Goal: Transaction & Acquisition: Register for event/course

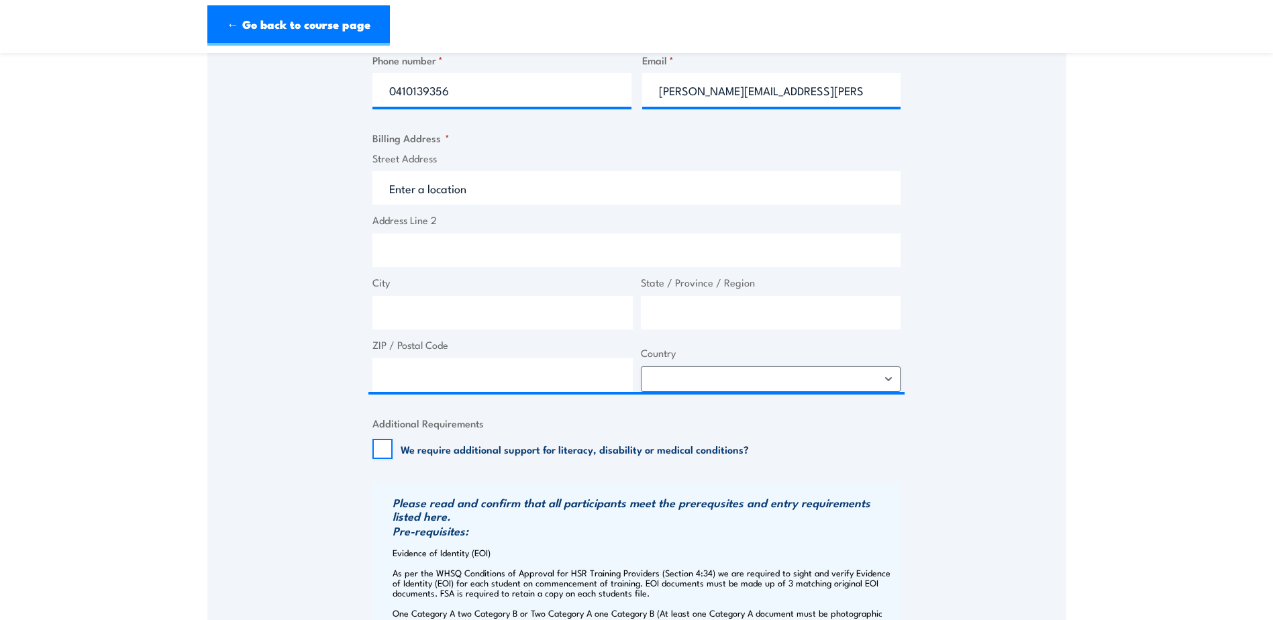
click at [984, 188] on div "Speak to a specialist CALL [PHONE_NUMBER] CALL [PHONE_NUMBER] " * " indicates r…" at bounding box center [636, 382] width 859 height 1602
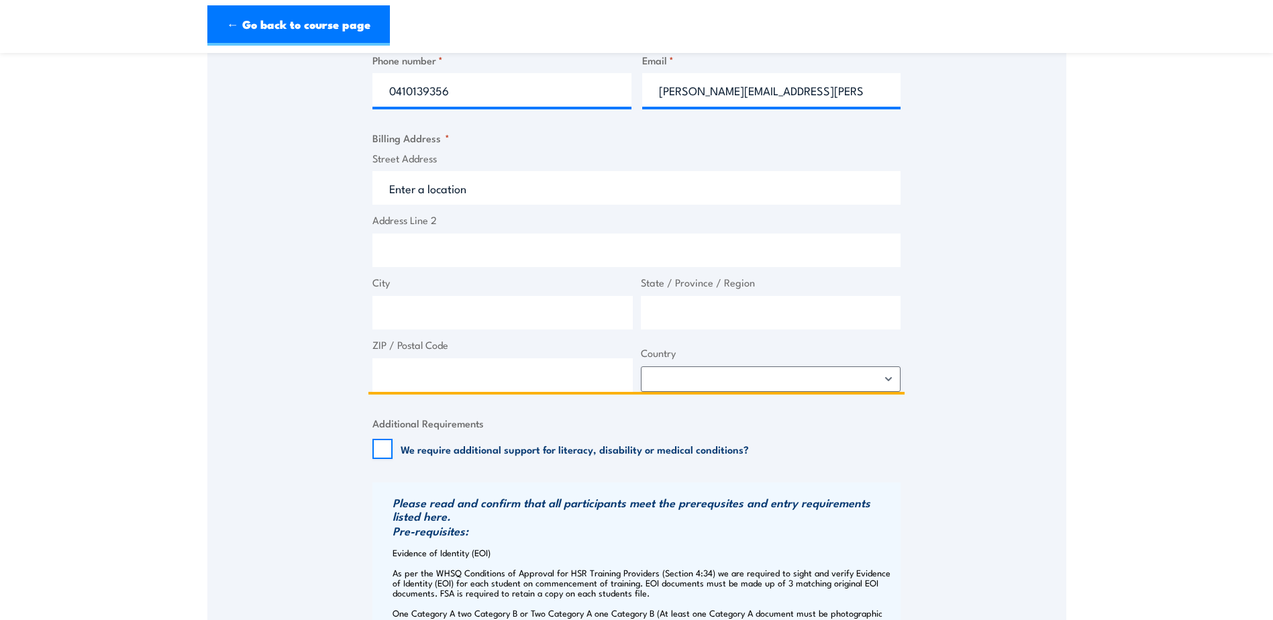
click at [462, 199] on input "Street Address" at bounding box center [636, 188] width 528 height 34
paste input "Building 1134"
click at [482, 205] on input "Building 1134" at bounding box center [636, 188] width 528 height 34
paste input "[GEOGRAPHIC_DATA]"
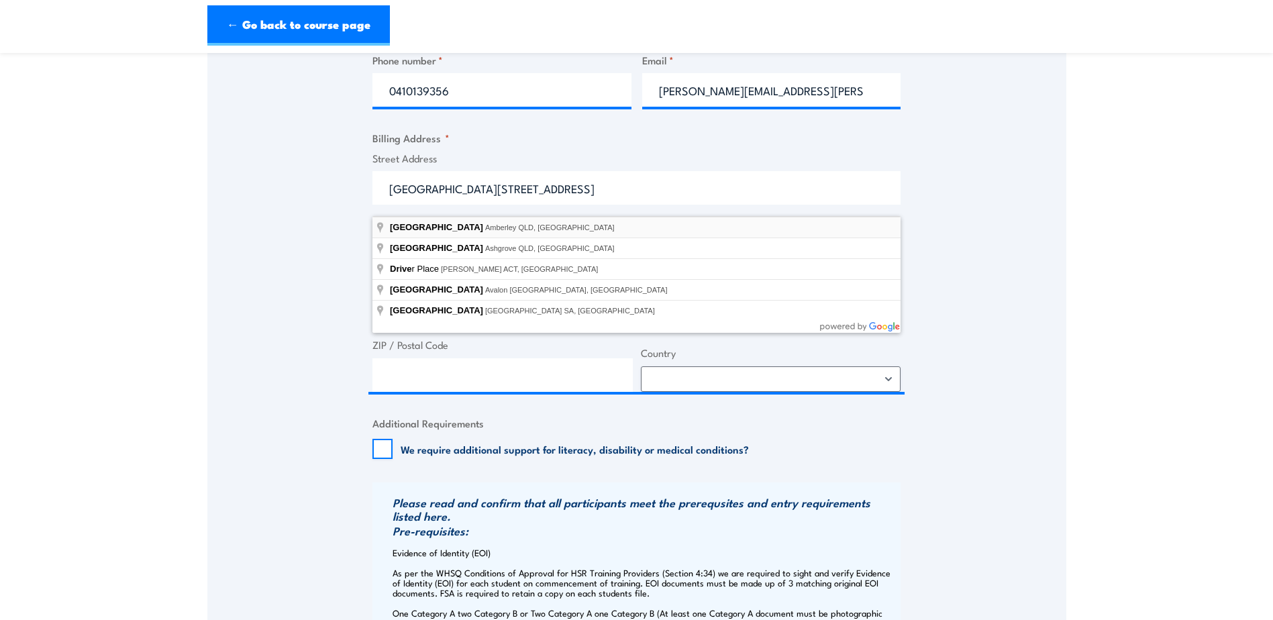
type input "[GEOGRAPHIC_DATA], [GEOGRAPHIC_DATA]"
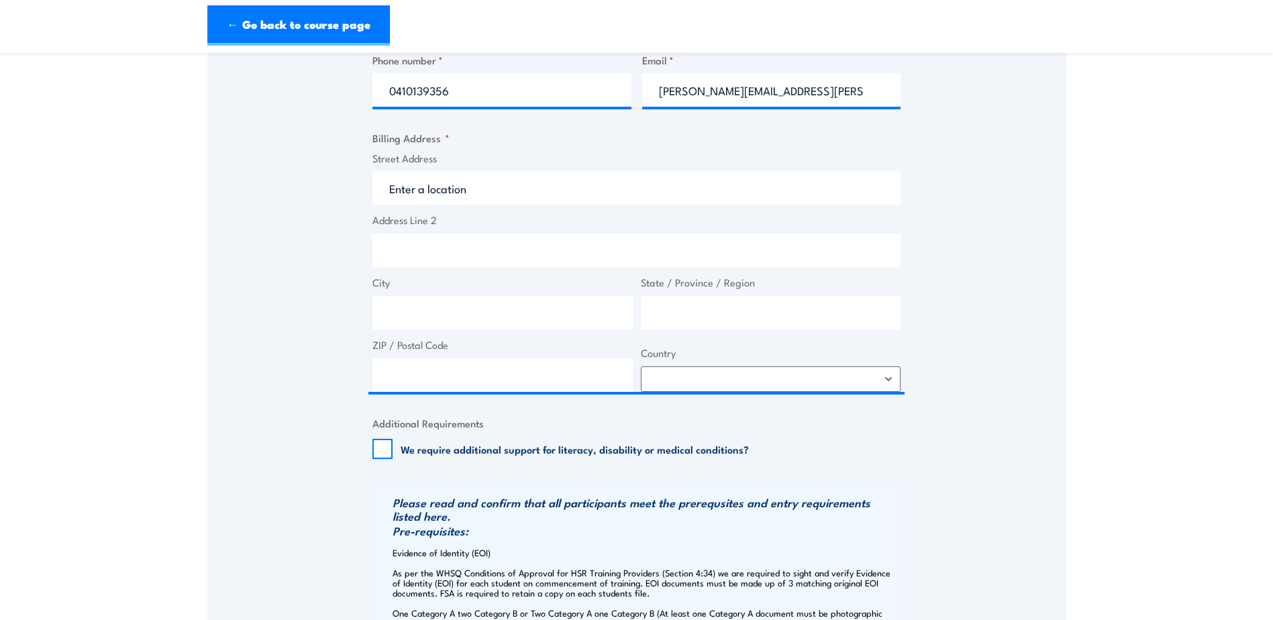
type input "Canberra Dr"
type input "Amberley"
type input "[GEOGRAPHIC_DATA]"
type input "4306"
select select "[GEOGRAPHIC_DATA]"
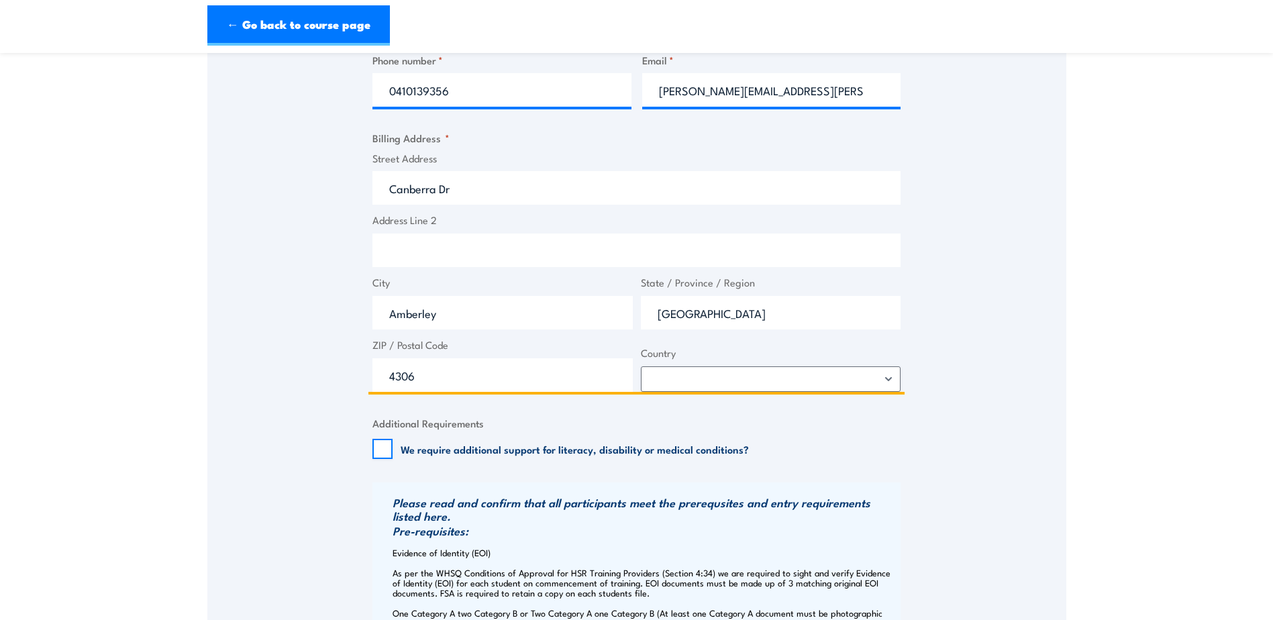
click at [423, 254] on input "Address Line 2" at bounding box center [636, 250] width 528 height 34
click at [468, 203] on input "Canberra Dr" at bounding box center [636, 188] width 528 height 34
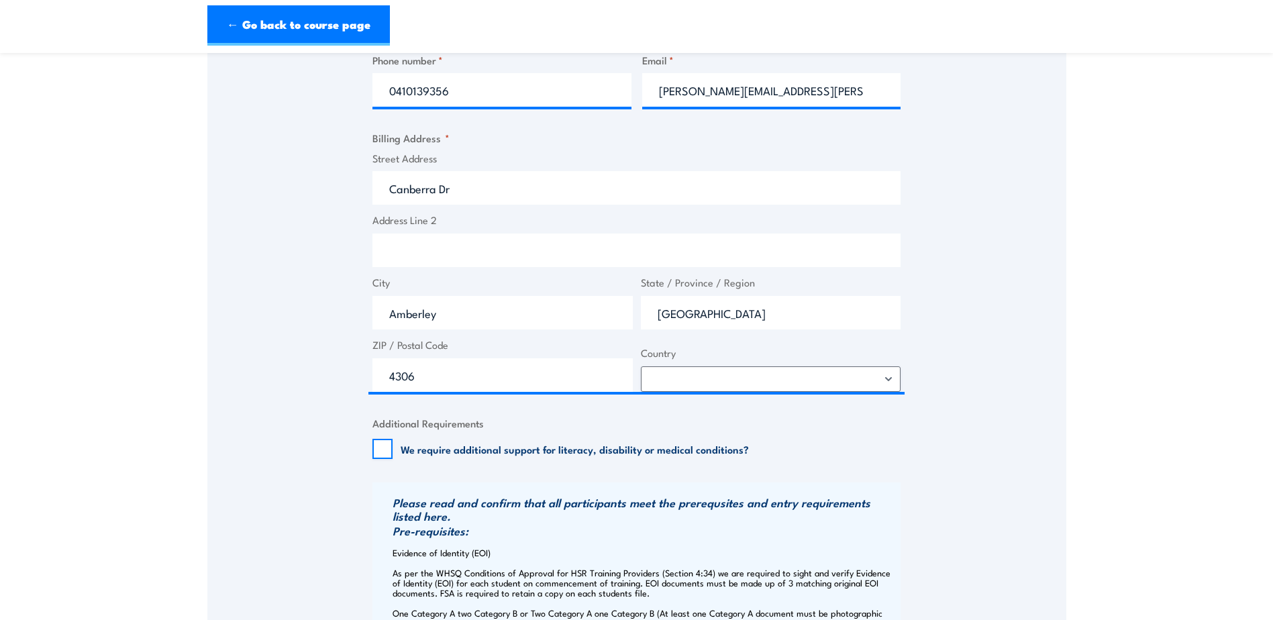
click at [288, 262] on div "Speak to a specialist CALL [PHONE_NUMBER] CALL [PHONE_NUMBER] " * " indicates r…" at bounding box center [636, 382] width 859 height 1602
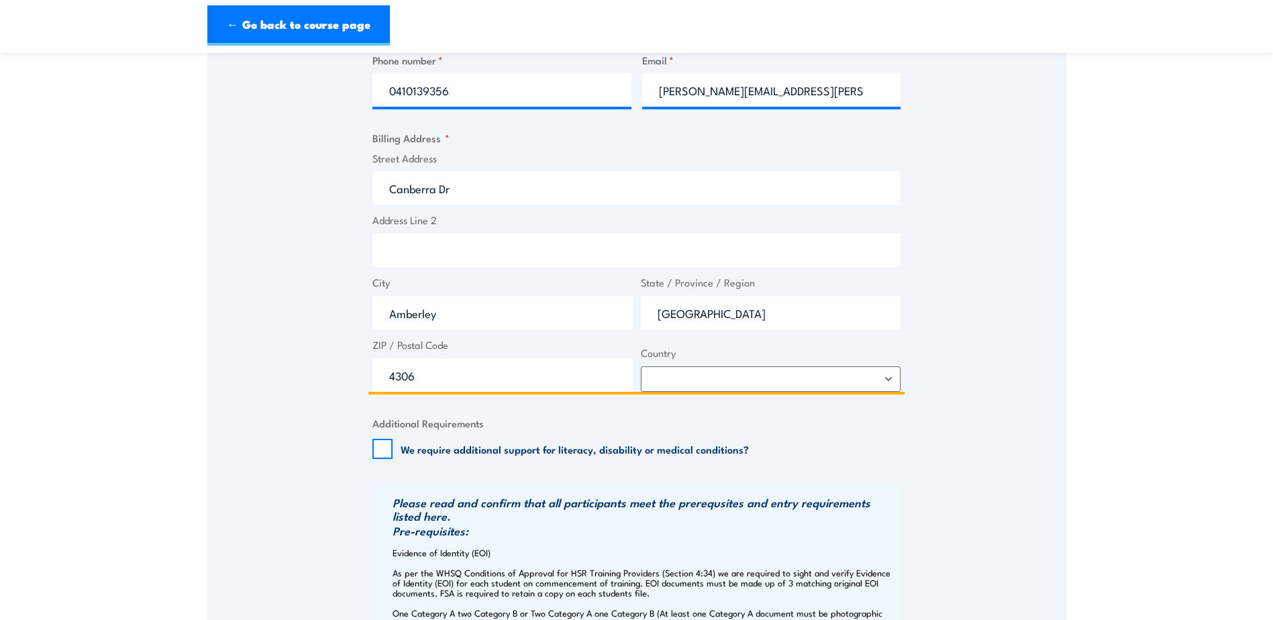
click at [398, 259] on input "Address Line 2" at bounding box center [636, 250] width 528 height 34
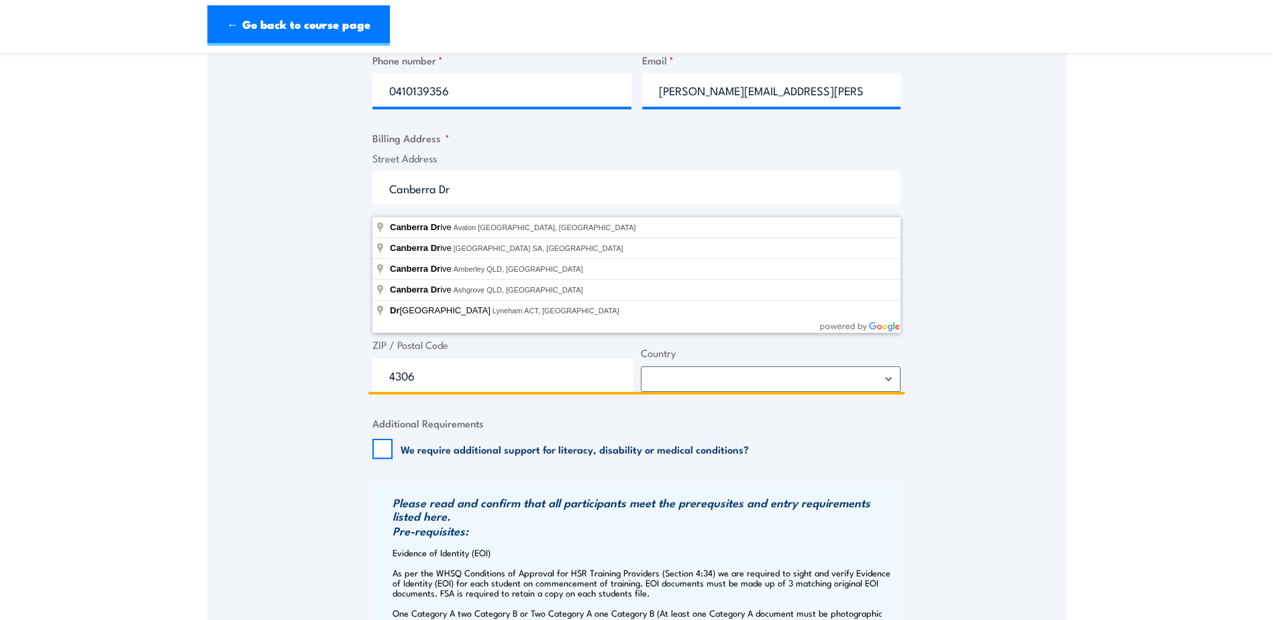
drag, startPoint x: 459, startPoint y: 197, endPoint x: 326, endPoint y: 197, distance: 132.8
click at [326, 197] on div "Speak to a specialist CALL [PHONE_NUMBER] CALL [PHONE_NUMBER] " * " indicates r…" at bounding box center [636, 382] width 859 height 1602
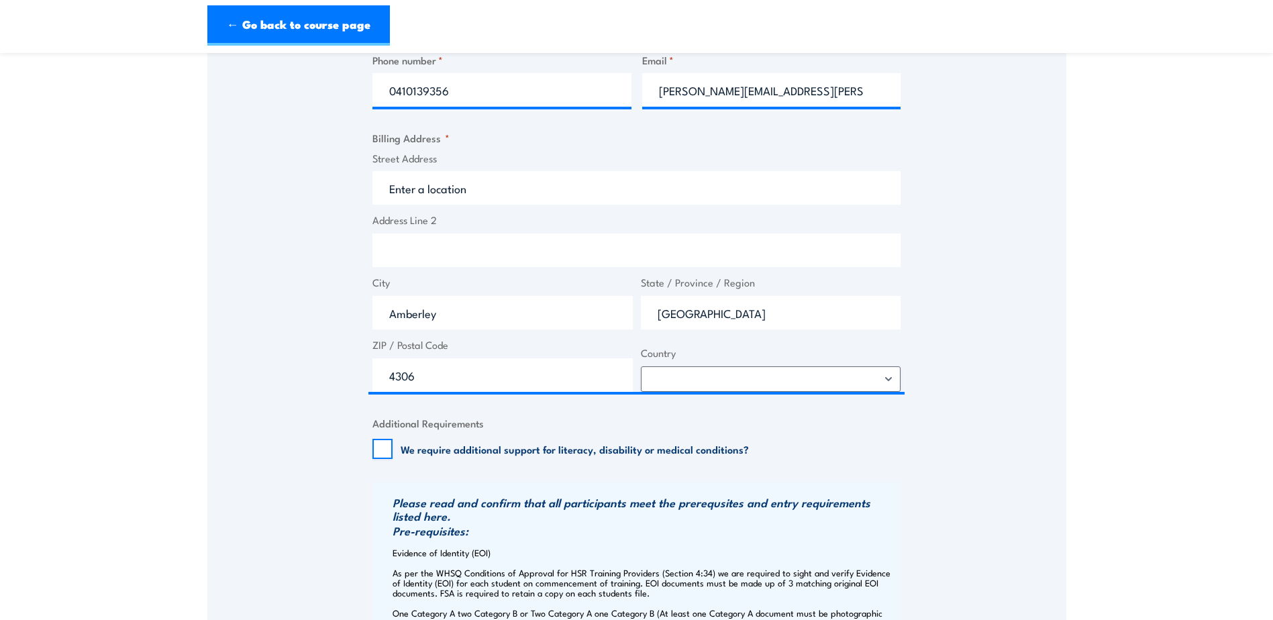
click at [321, 243] on div "Speak to a specialist CALL [PHONE_NUMBER] CALL [PHONE_NUMBER] " * " indicates r…" at bounding box center [636, 382] width 859 height 1602
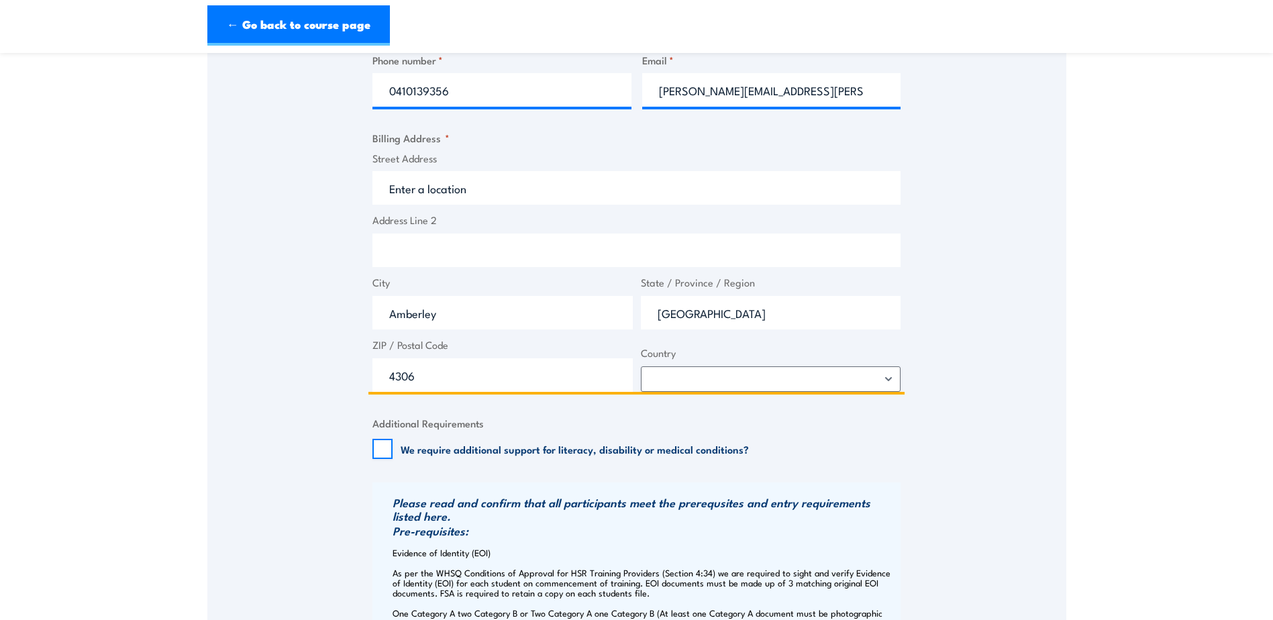
click at [387, 260] on input "Address Line 2" at bounding box center [636, 250] width 528 height 34
paste input "Canberra Dr"
type input "Canberra Dr"
click at [429, 193] on input "Street Address" at bounding box center [636, 188] width 528 height 34
type input "Building 1134"
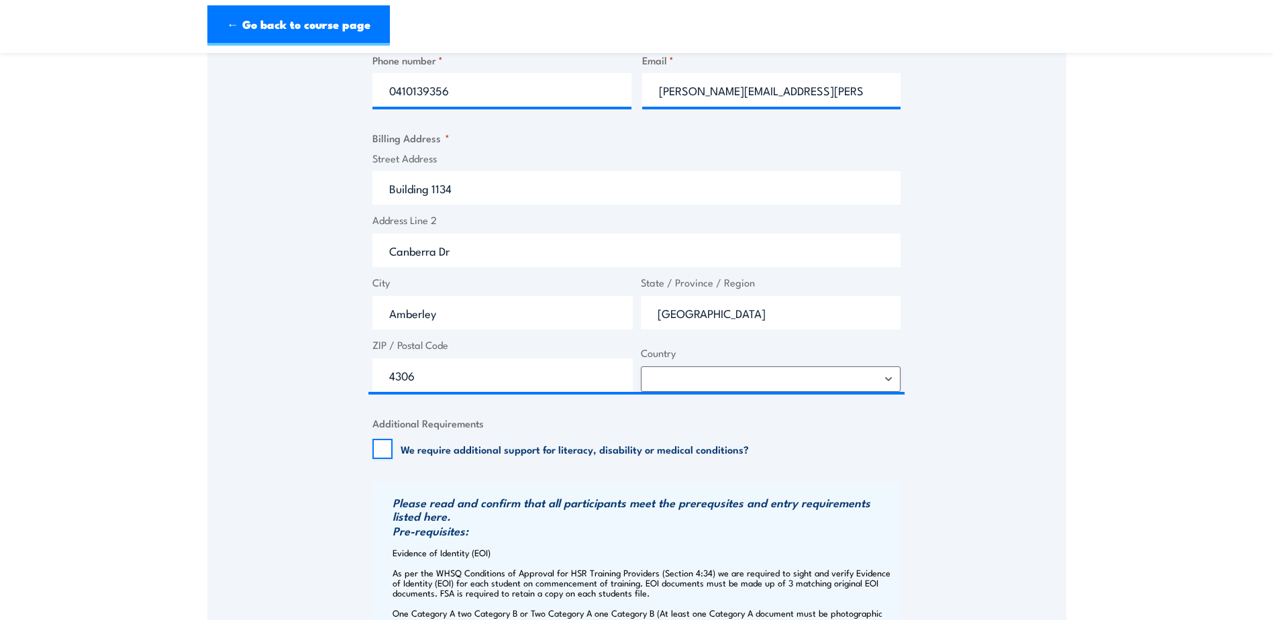
click at [305, 217] on div "Speak to a specialist CALL [PHONE_NUMBER] CALL [PHONE_NUMBER] " * " indicates r…" at bounding box center [636, 382] width 859 height 1602
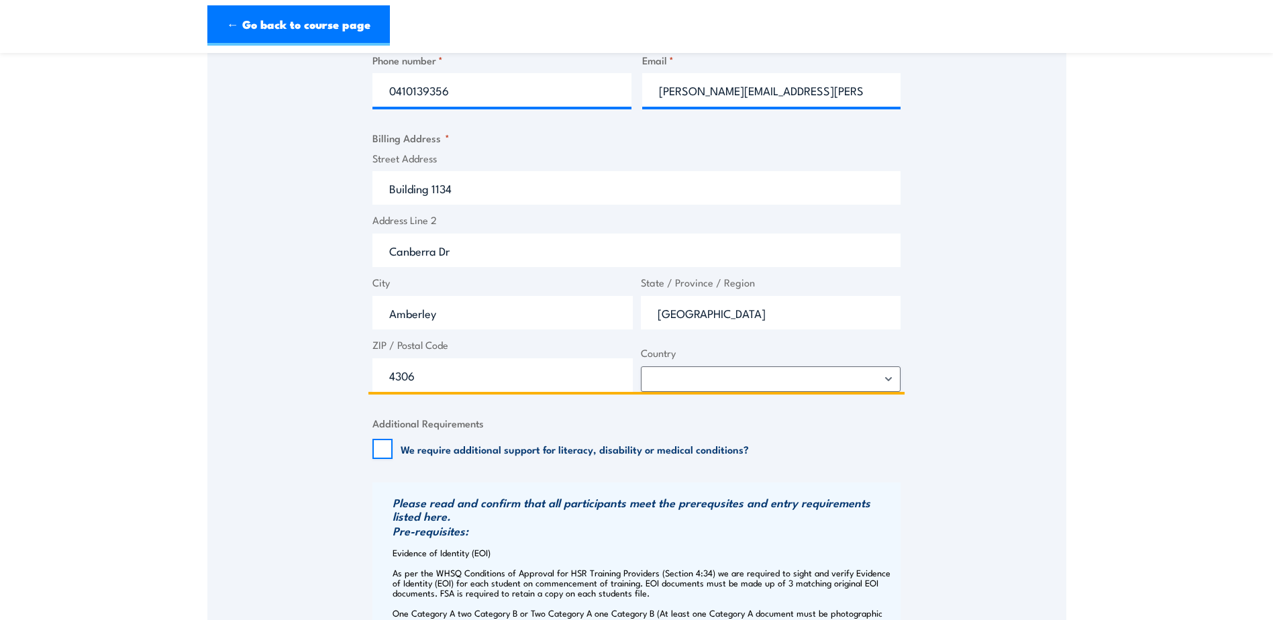
click at [464, 267] on input "Canberra Dr" at bounding box center [636, 250] width 528 height 34
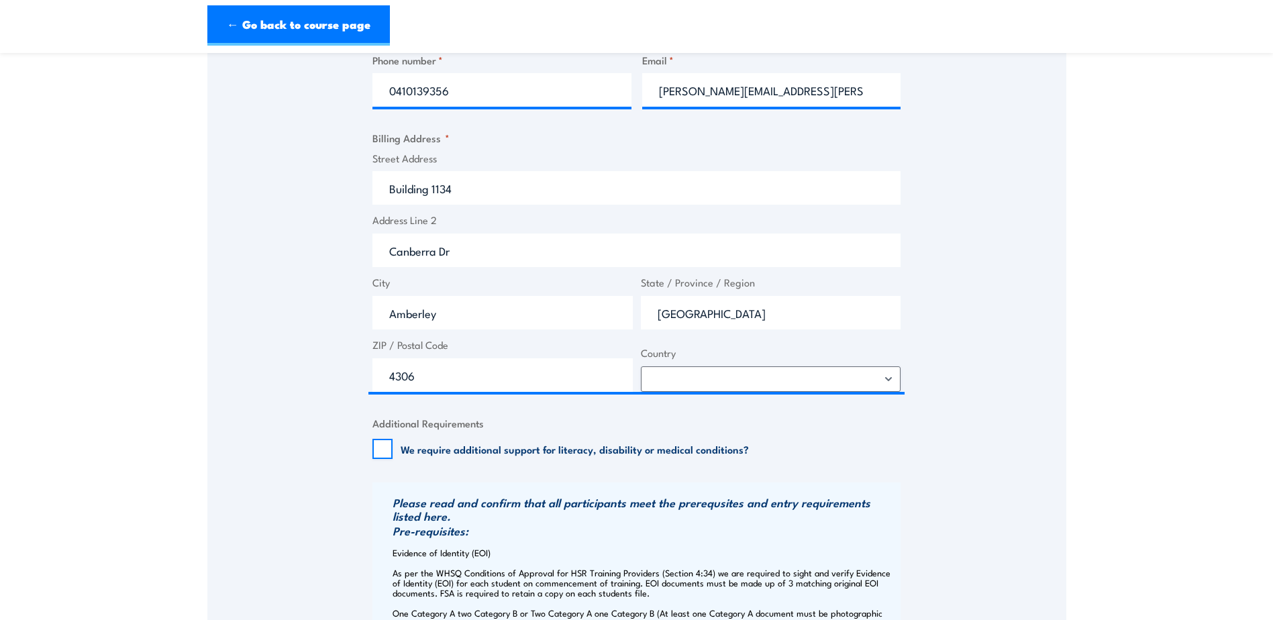
click at [988, 362] on div "Speak to a specialist CALL [PHONE_NUMBER] CALL [PHONE_NUMBER] " * " indicates r…" at bounding box center [636, 382] width 859 height 1602
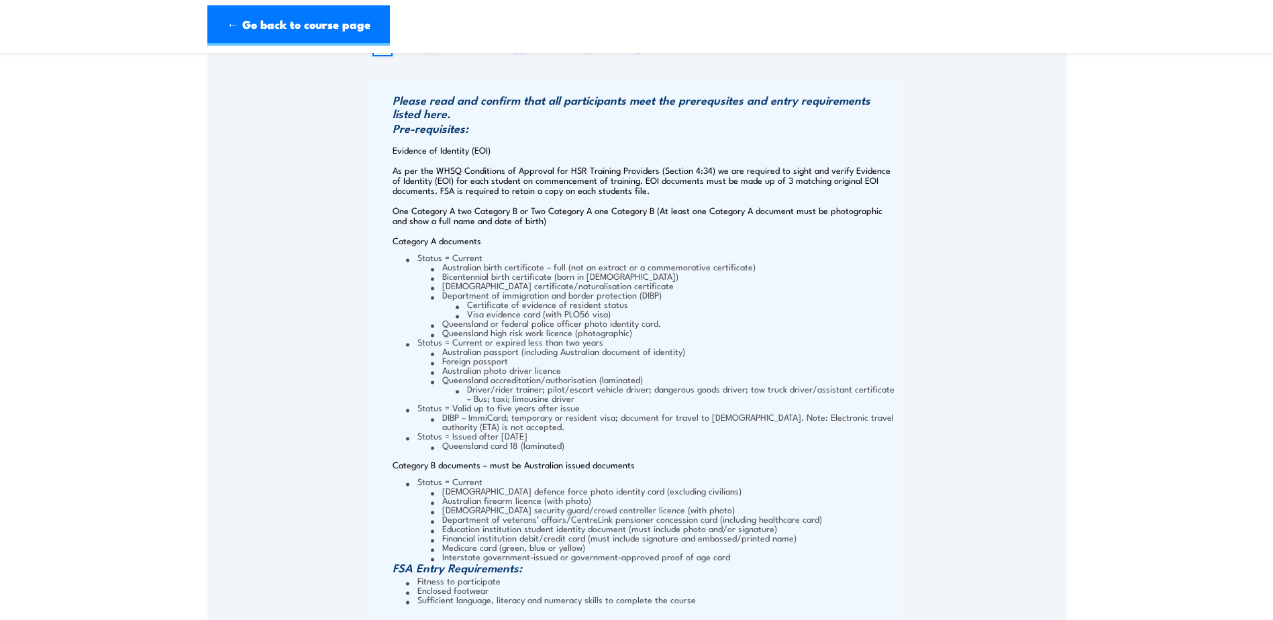
scroll to position [1409, 0]
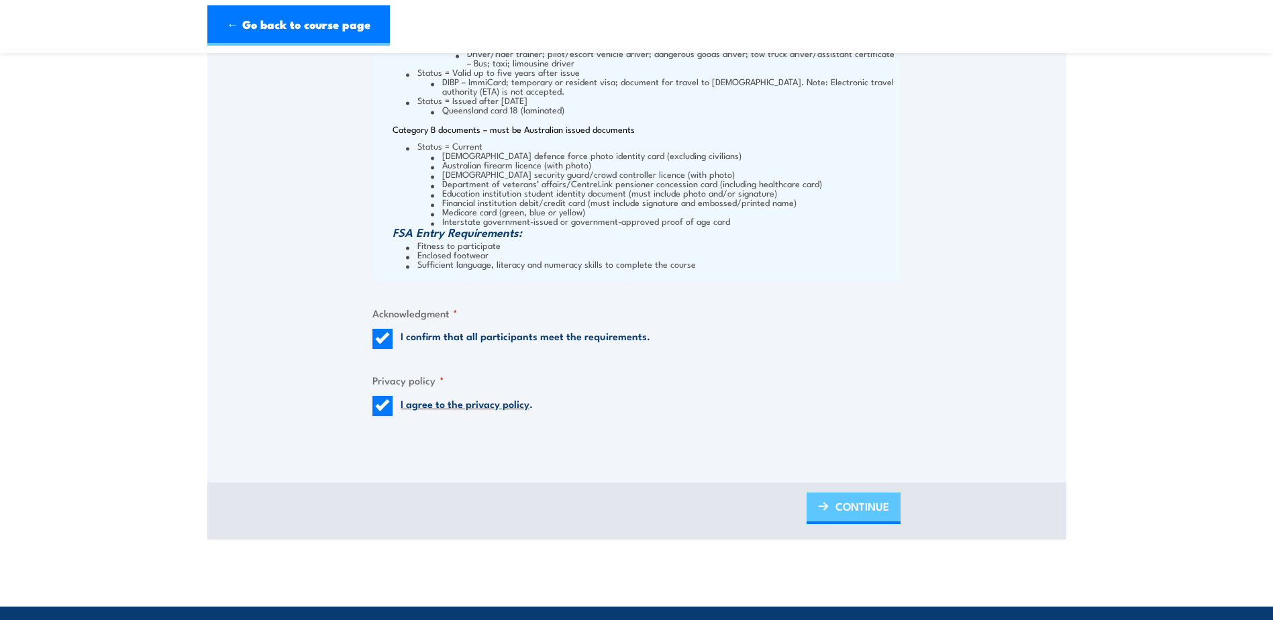
click at [878, 521] on span "CONTINUE" at bounding box center [862, 506] width 54 height 36
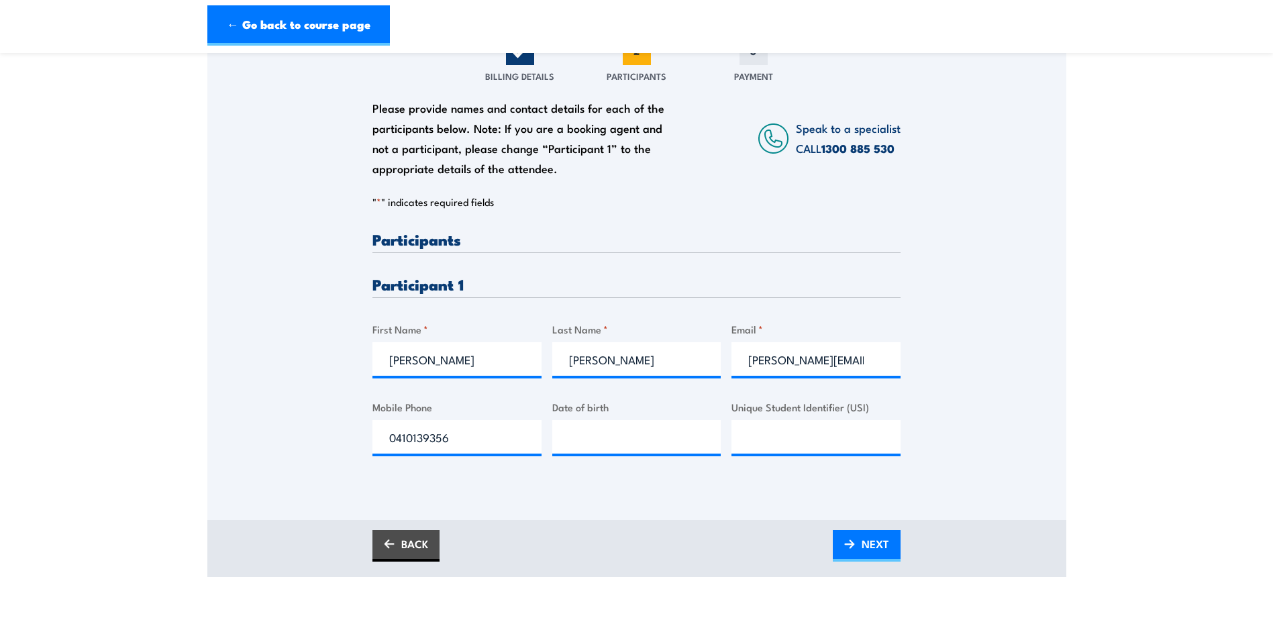
scroll to position [201, 0]
click at [626, 448] on input "__/__/____" at bounding box center [636, 436] width 169 height 34
type input "[DATE]"
click at [820, 442] on input "Unique Student Identifier (USI)" at bounding box center [815, 436] width 169 height 34
click at [762, 451] on input "AXE6XNY4QU" at bounding box center [815, 436] width 169 height 34
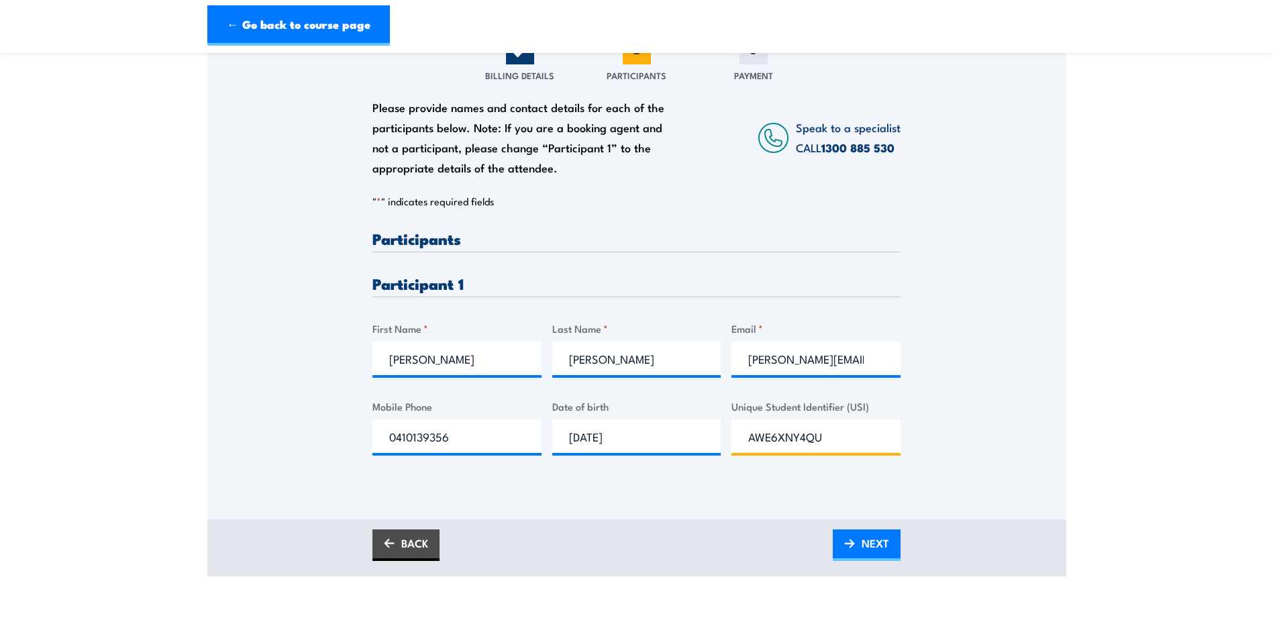
click at [805, 446] on input "AWE6XNY4QU" at bounding box center [815, 436] width 169 height 34
type input "AWE6XN4YQU"
click at [952, 372] on div "Please provide names and contact details for each of the participants below. No…" at bounding box center [636, 265] width 859 height 431
click at [870, 547] on span "NEXT" at bounding box center [875, 543] width 28 height 36
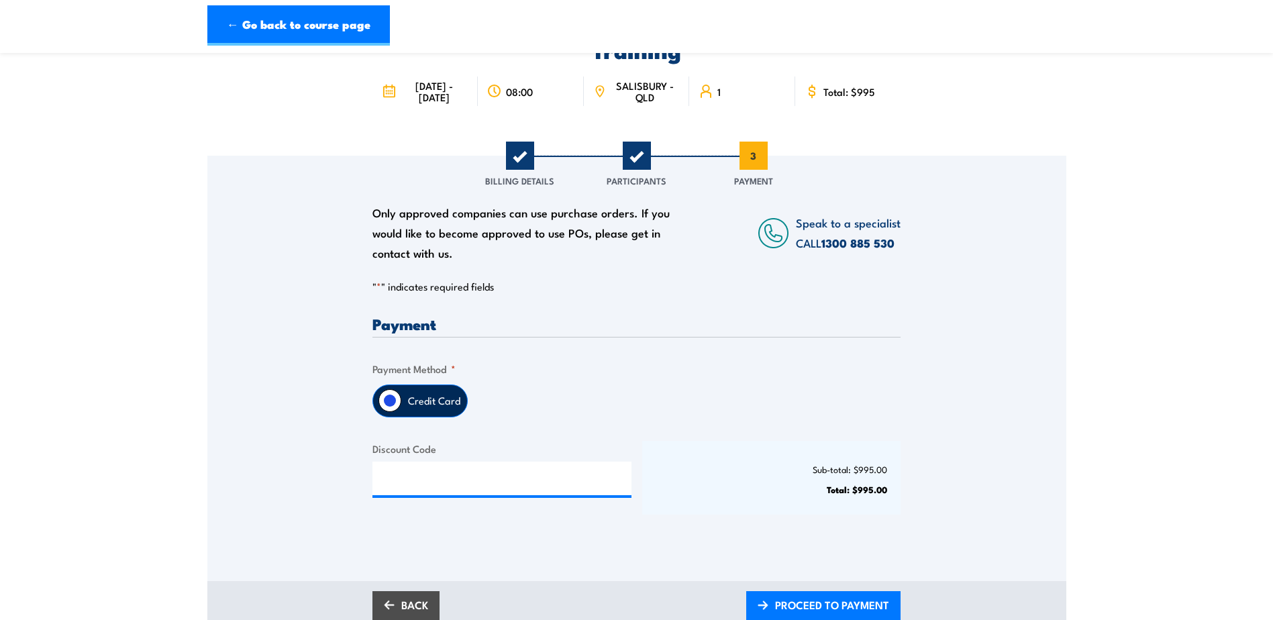
scroll to position [268, 0]
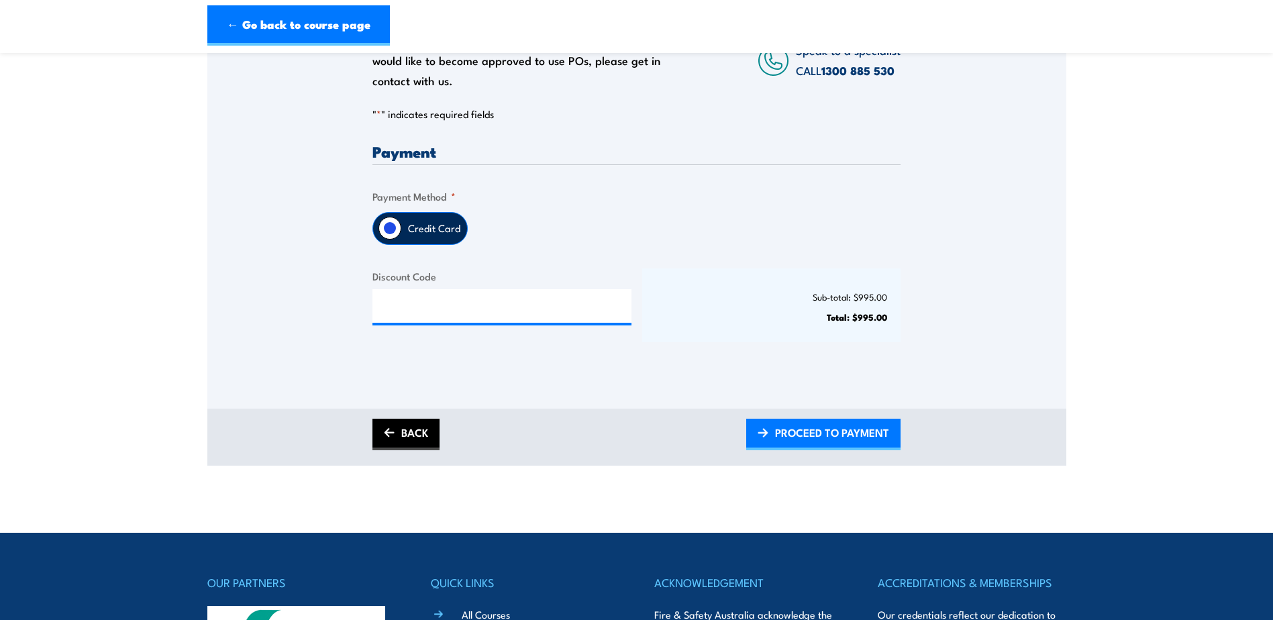
click at [422, 450] on link "BACK" at bounding box center [405, 435] width 67 height 32
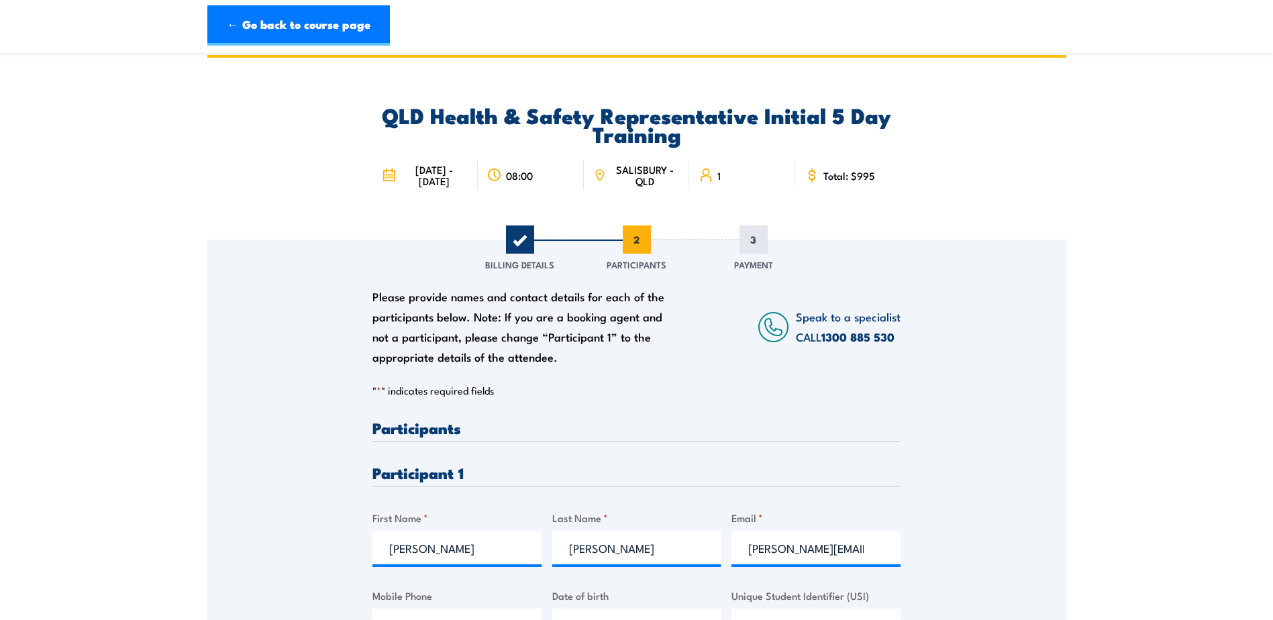
scroll to position [0, 0]
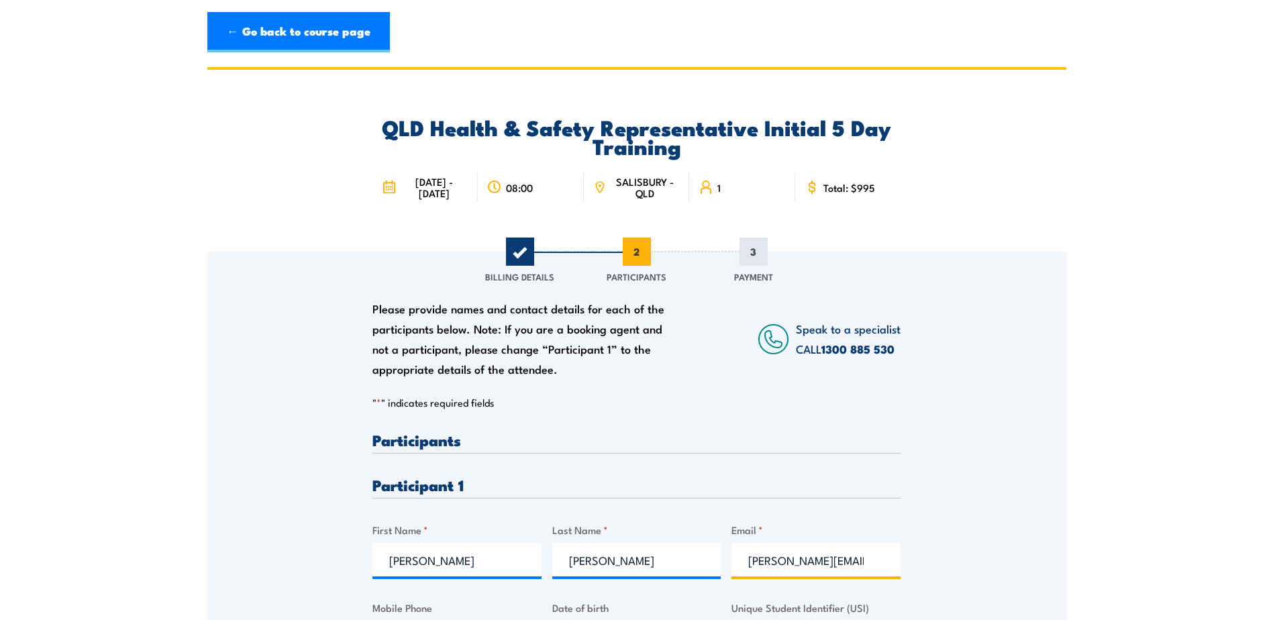
click at [863, 572] on input "[PERSON_NAME][EMAIL_ADDRESS][PERSON_NAME][DOMAIN_NAME]" at bounding box center [815, 560] width 169 height 34
click at [821, 574] on input "[PERSON_NAME][EMAIL_ADDRESS][PERSON_NAME][DOMAIN_NAME]" at bounding box center [815, 560] width 169 height 34
click at [892, 574] on input "[PERSON_NAME][EMAIL_ADDRESS][PERSON_NAME][DOMAIN_NAME]" at bounding box center [815, 560] width 169 height 34
click at [851, 573] on input "[PERSON_NAME][EMAIL_ADDRESS][PERSON_NAME][DOMAIN_NAME]" at bounding box center [815, 560] width 169 height 34
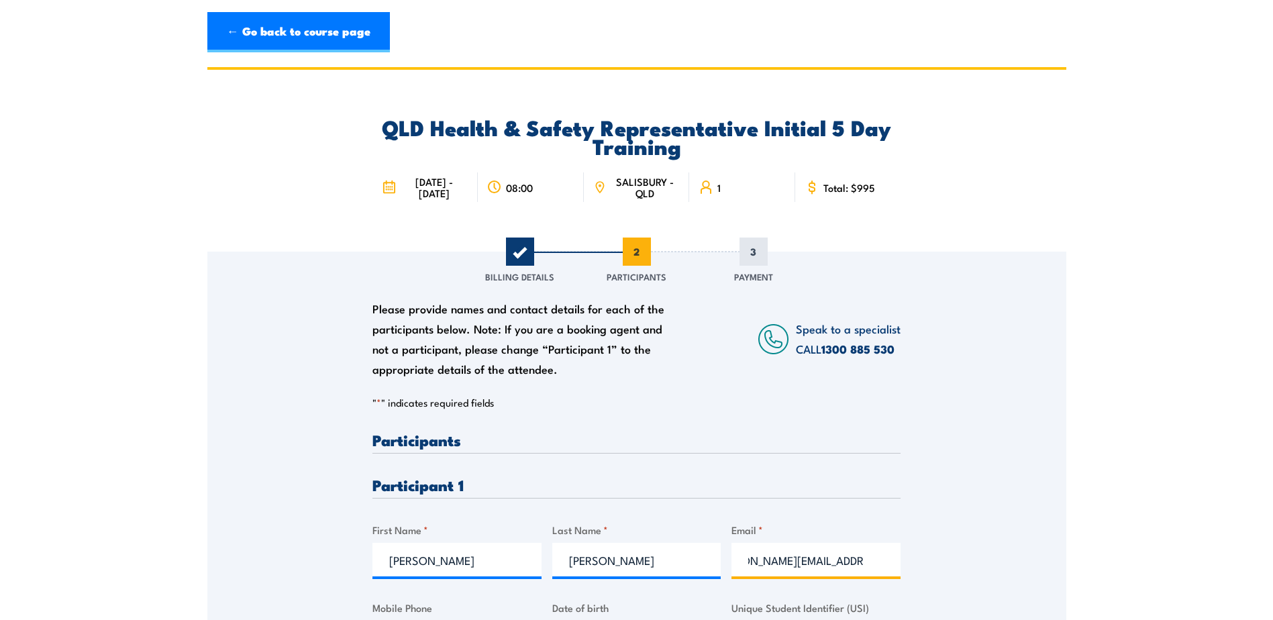
type input "[PERSON_NAME][EMAIL_ADDRESS][PERSON_NAME][DOMAIN_NAME]"
click at [1063, 506] on div "Please provide names and contact details for each of the participants below. No…" at bounding box center [636, 467] width 859 height 431
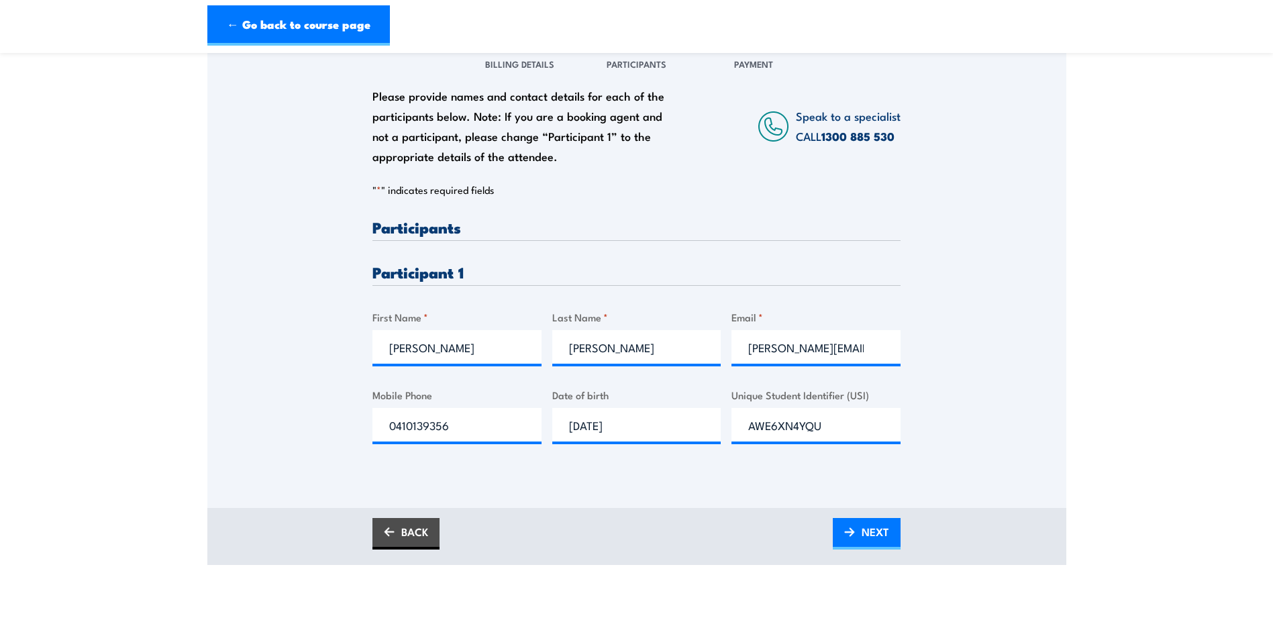
scroll to position [268, 0]
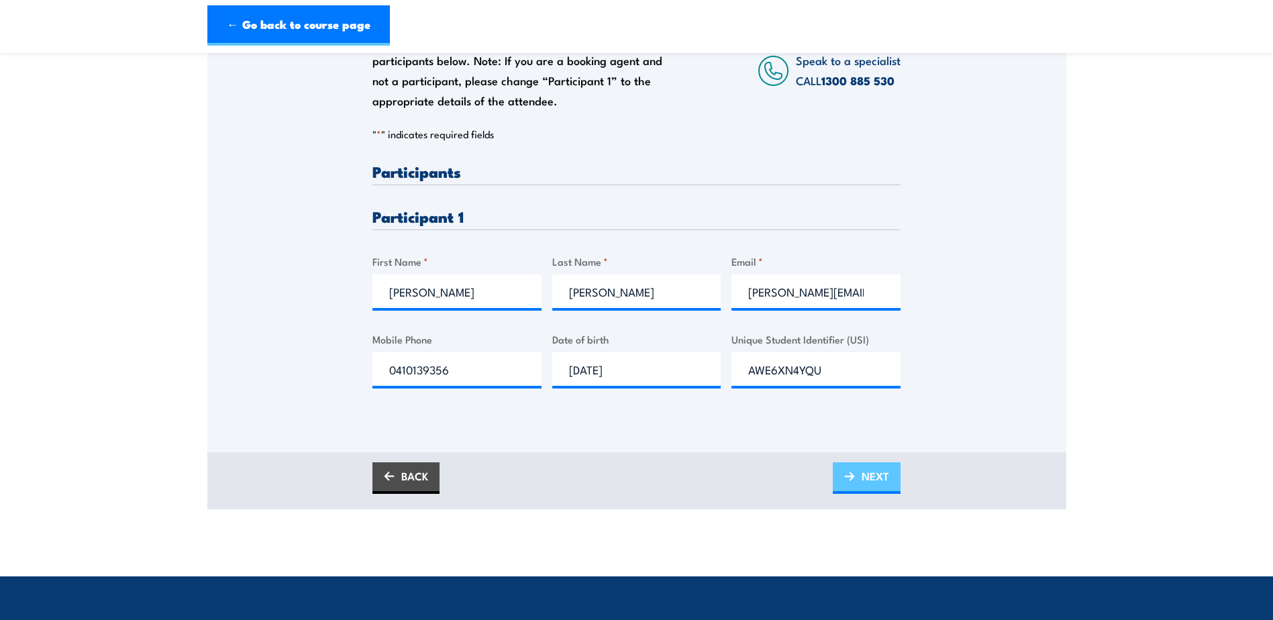
click at [876, 489] on span "NEXT" at bounding box center [875, 476] width 28 height 36
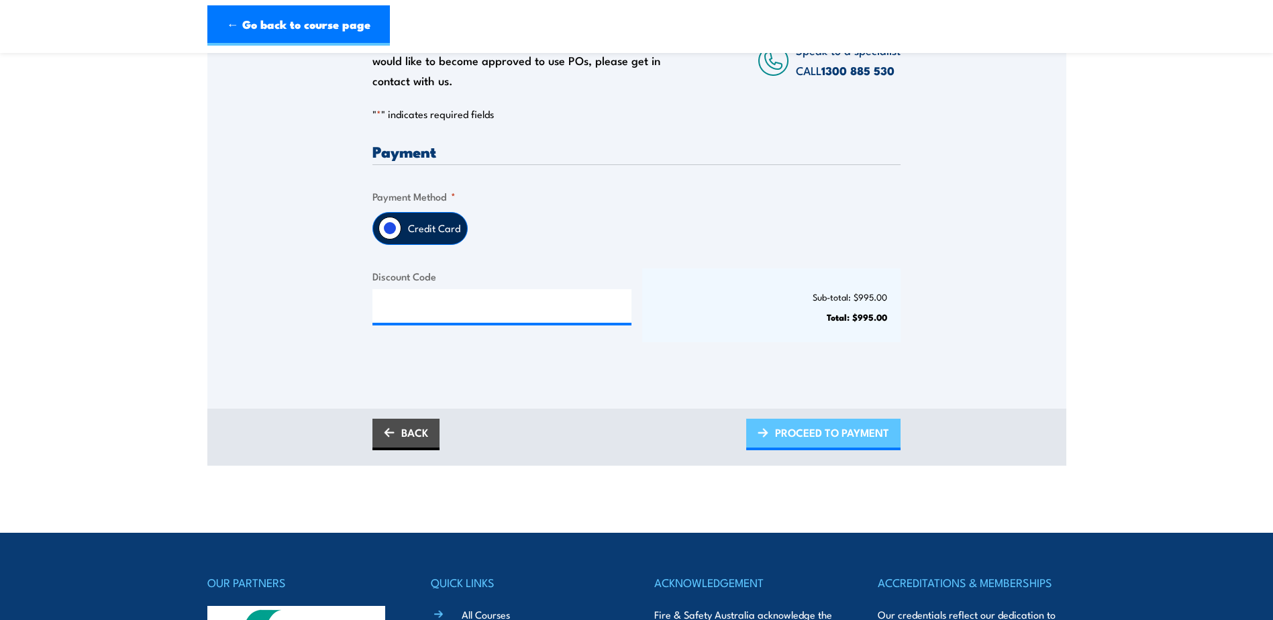
click at [821, 431] on span "PROCEED TO PAYMENT" at bounding box center [832, 433] width 114 height 36
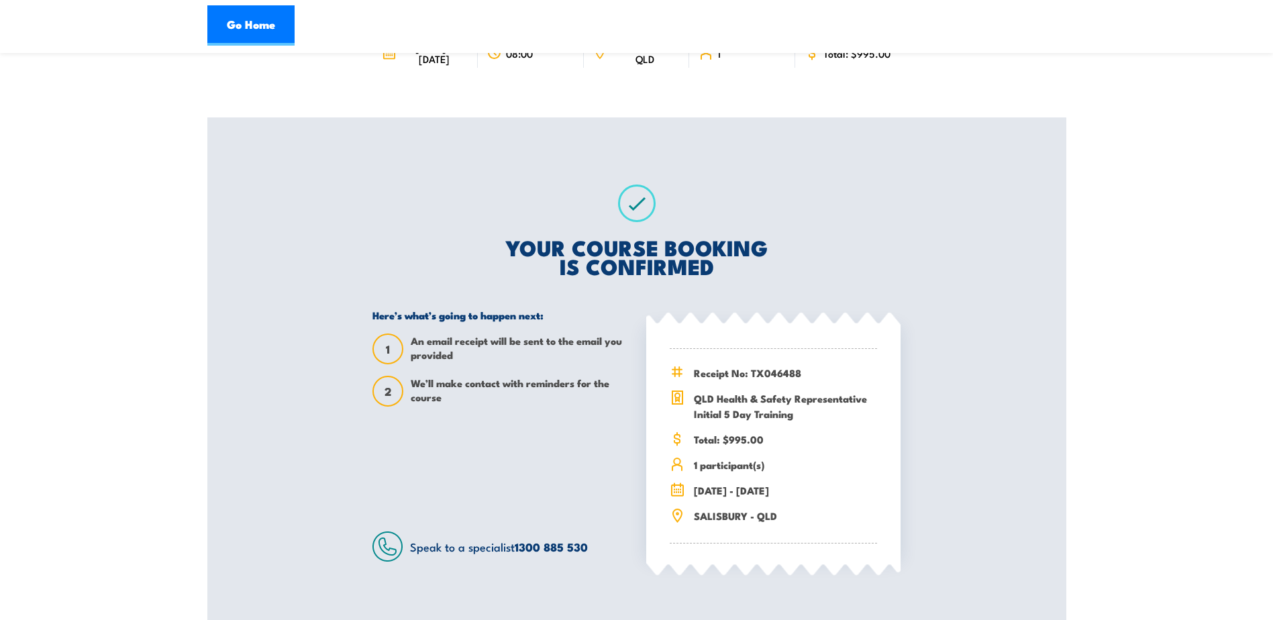
scroll to position [201, 0]
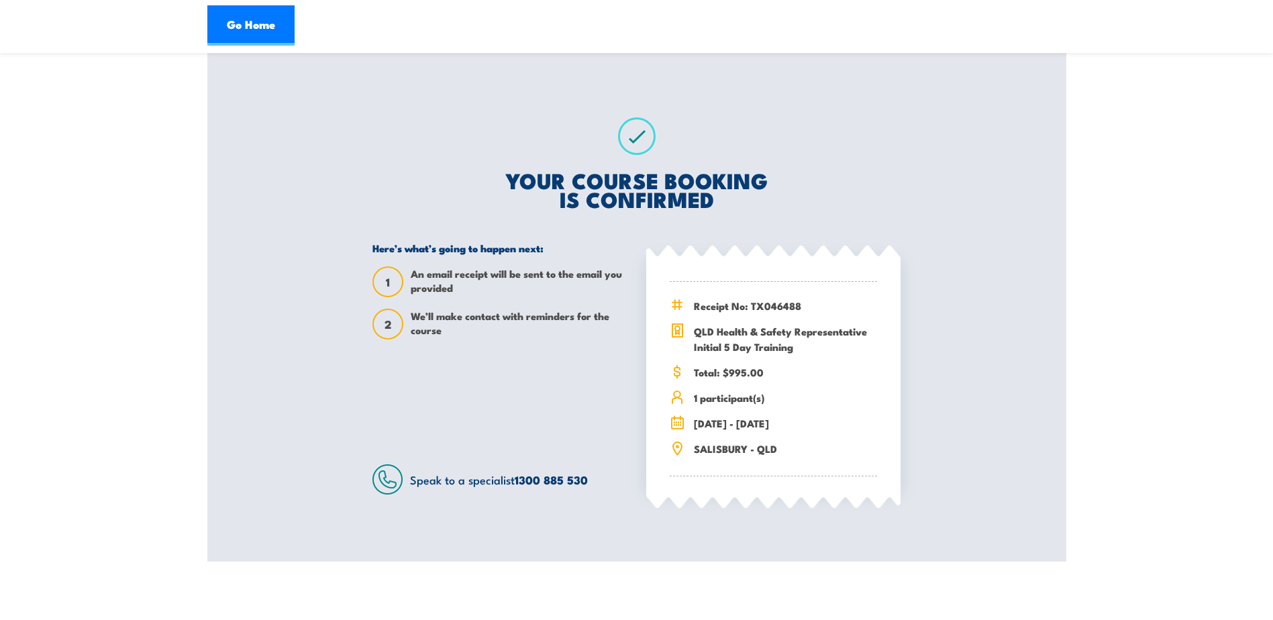
click at [980, 179] on div "QLD Health & Safety Representative Initial 5 Day Training 8 - 12 September 2025…" at bounding box center [636, 214] width 859 height 696
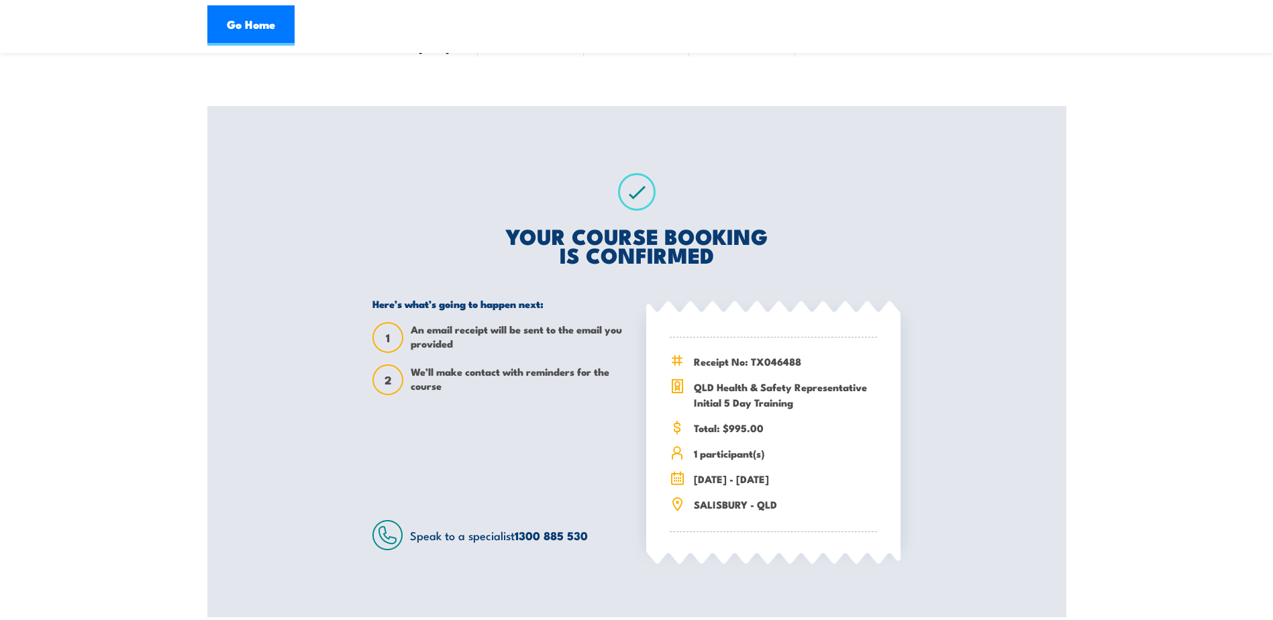
scroll to position [0, 0]
